Goal: Information Seeking & Learning: Check status

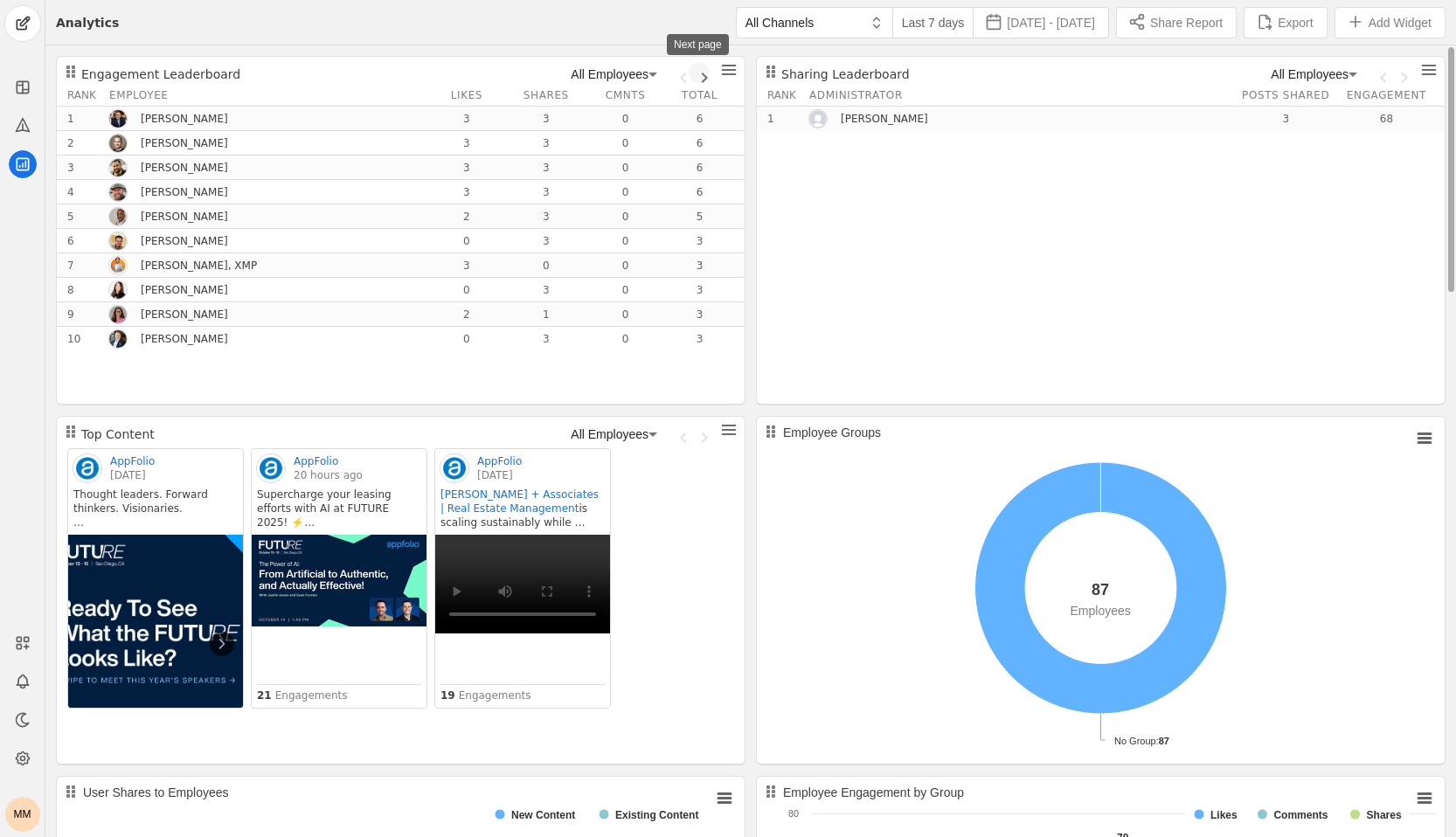
click at [701, 76] on span "Next page" at bounding box center [700, 73] width 21 height 21
click at [685, 79] on span "Previous page" at bounding box center [678, 73] width 21 height 21
